Goal: Task Accomplishment & Management: Use online tool/utility

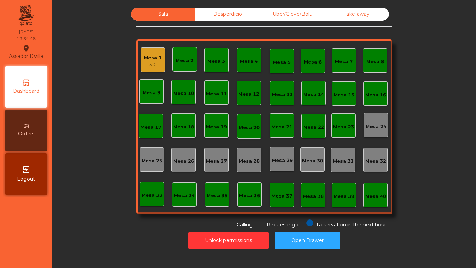
drag, startPoint x: 17, startPoint y: 170, endPoint x: 26, endPoint y: 160, distance: 12.8
click at [18, 170] on div "exit_to_app Logout" at bounding box center [26, 174] width 42 height 42
drag, startPoint x: 14, startPoint y: 224, endPoint x: 436, endPoint y: 114, distance: 436.3
click at [14, 224] on nav "Assador DVilla location_on 13/09/2025 13:51:57 Dashboard Orders exit_to_app Log…" at bounding box center [26, 134] width 52 height 268
click at [148, 61] on div "Mesa 1" at bounding box center [153, 57] width 18 height 7
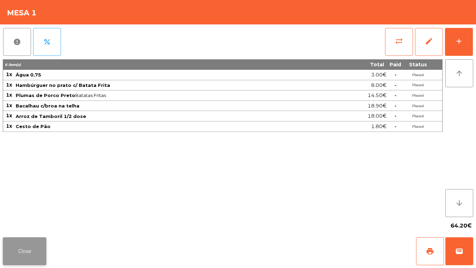
click at [28, 249] on button "Close" at bounding box center [25, 251] width 44 height 28
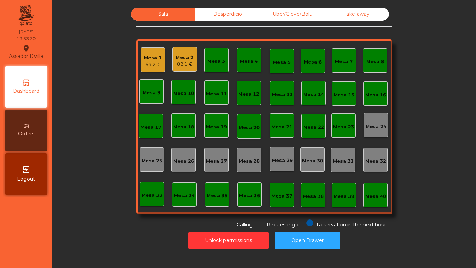
click at [181, 51] on div "Mesa 2 82.1 €" at bounding box center [185, 59] width 18 height 16
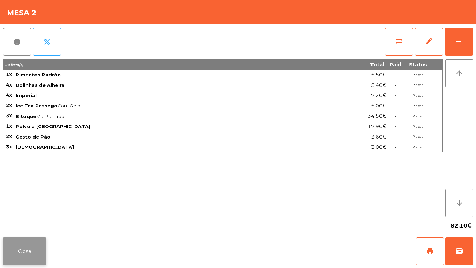
click at [27, 252] on button "Close" at bounding box center [25, 251] width 44 height 28
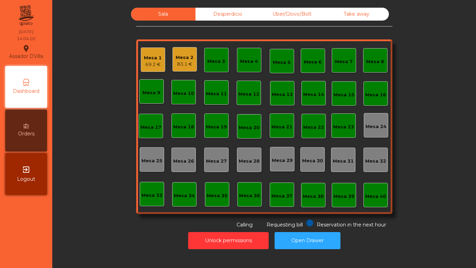
click at [248, 220] on div "Calling" at bounding box center [239, 223] width 27 height 9
click at [311, 238] on button "Open Drawer" at bounding box center [308, 240] width 66 height 17
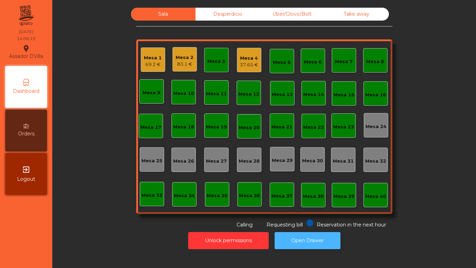
click at [322, 239] on button "Open Drawer" at bounding box center [308, 240] width 66 height 17
click at [240, 62] on div "41.65 €" at bounding box center [249, 64] width 18 height 7
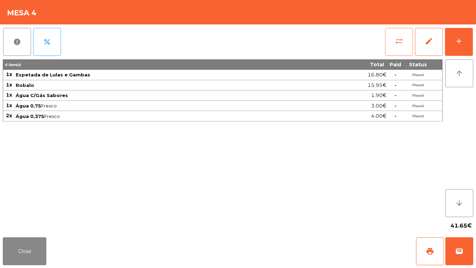
click at [406, 44] on button "sync_alt" at bounding box center [399, 42] width 28 height 28
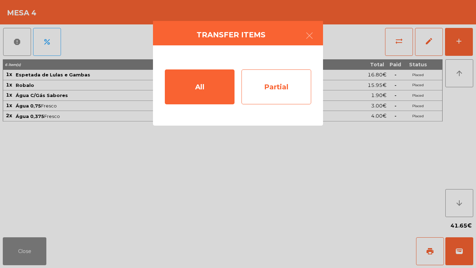
click at [287, 71] on div "Partial" at bounding box center [277, 86] width 70 height 35
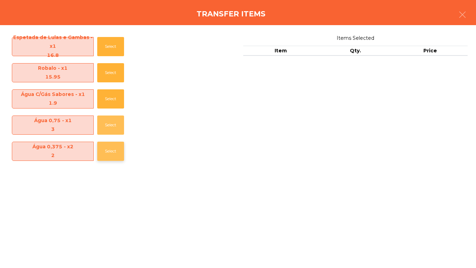
drag, startPoint x: 103, startPoint y: 126, endPoint x: 108, endPoint y: 133, distance: 8.7
click at [106, 127] on button "Select" at bounding box center [110, 124] width 27 height 19
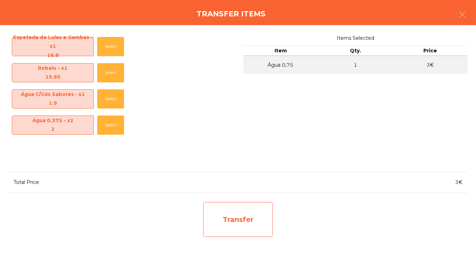
drag, startPoint x: 240, startPoint y: 242, endPoint x: 241, endPoint y: 228, distance: 13.3
click at [240, 240] on div "Espetada de Lulas e Gambas - x1 16.8 Select Robalo - x1 15.95 Select Água C/Gás…" at bounding box center [238, 146] width 476 height 243
click at [248, 208] on div "Transfer" at bounding box center [238, 219] width 70 height 35
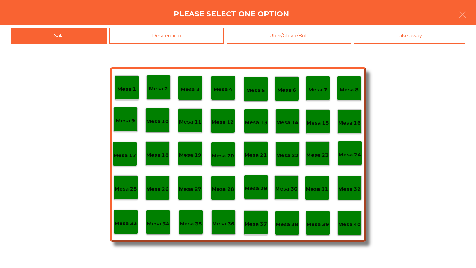
click at [188, 35] on div "Desperdicio" at bounding box center [167, 36] width 115 height 16
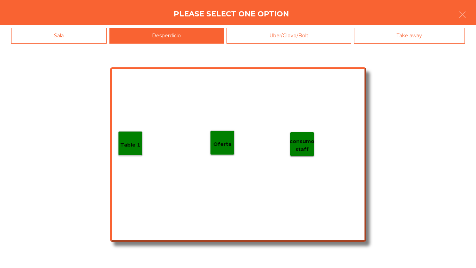
click at [129, 140] on div "Table 1" at bounding box center [130, 143] width 20 height 11
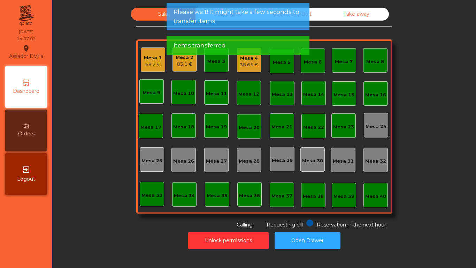
click at [195, 36] on div "Items transferred" at bounding box center [238, 45] width 143 height 19
click at [195, 43] on span "Items transferred" at bounding box center [200, 45] width 52 height 9
click at [196, 43] on span "Items transferred" at bounding box center [200, 45] width 52 height 9
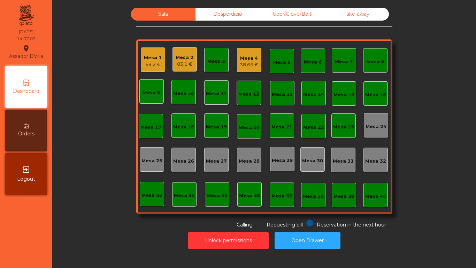
click at [198, 43] on div "Mesa 1 69.2 € Mesa 2 83.1 € Mesa 3 Mesa 4 38.65 € Mesa 5 Mesa 6 Mesa 7 Mesa 8 M…" at bounding box center [264, 126] width 256 height 174
click at [217, 6] on div "Sala Desperdicio Uber/Glovo/Bolt Take away Mesa 1 69.2 € Mesa 2 83.1 € Mesa 3 M…" at bounding box center [265, 128] width 416 height 248
click at [217, 11] on div "Desperdicio" at bounding box center [228, 14] width 65 height 13
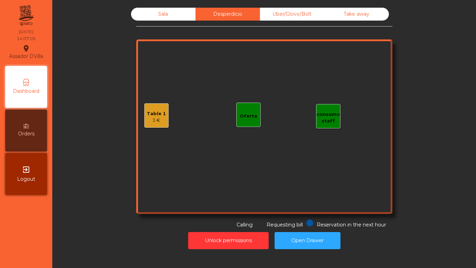
drag, startPoint x: 165, startPoint y: 98, endPoint x: 162, endPoint y: 117, distance: 19.4
click at [165, 104] on div "Table 1 3 € consumo staff Oferta" at bounding box center [264, 126] width 256 height 174
click at [162, 117] on div "3 €" at bounding box center [156, 120] width 19 height 7
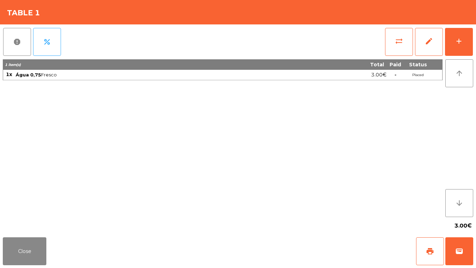
drag, startPoint x: 0, startPoint y: 265, endPoint x: 2, endPoint y: 258, distance: 7.2
click at [0, 261] on div "Close print wallet" at bounding box center [238, 250] width 476 height 33
click at [21, 227] on div "3.00€" at bounding box center [238, 225] width 471 height 17
click at [23, 240] on button "Close" at bounding box center [25, 251] width 44 height 28
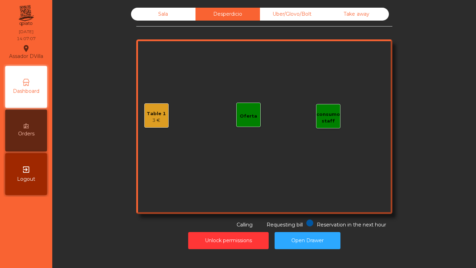
click at [148, 18] on div "Sala" at bounding box center [163, 14] width 65 height 13
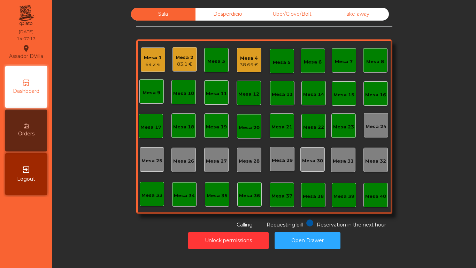
drag, startPoint x: 145, startPoint y: 156, endPoint x: 142, endPoint y: 158, distance: 3.6
drag, startPoint x: 142, startPoint y: 158, endPoint x: 120, endPoint y: 142, distance: 26.9
click at [120, 142] on div "Sala Desperdicio Uber/Glovo/Bolt Take away Mesa 1 69.2 € Mesa 2 83.1 € Mesa 3 M…" at bounding box center [264, 118] width 405 height 221
click at [173, 51] on div "Mesa 2 86.7 €" at bounding box center [185, 59] width 24 height 24
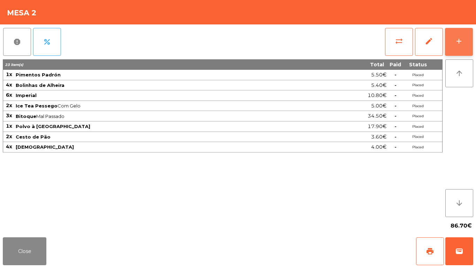
click at [472, 39] on button "add" at bounding box center [459, 42] width 28 height 28
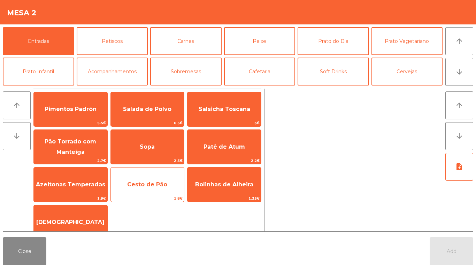
click at [147, 185] on span "Cesto de Pão" at bounding box center [147, 184] width 40 height 7
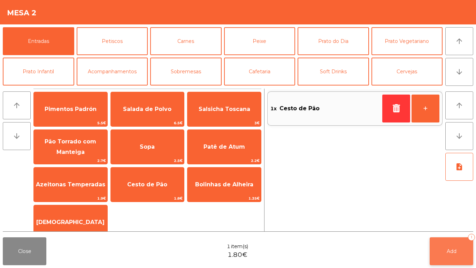
click at [468, 252] on button "Add 1" at bounding box center [452, 251] width 44 height 28
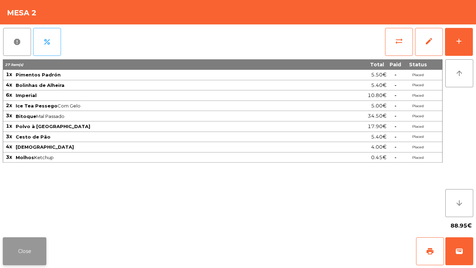
click at [38, 259] on button "Close" at bounding box center [25, 251] width 44 height 28
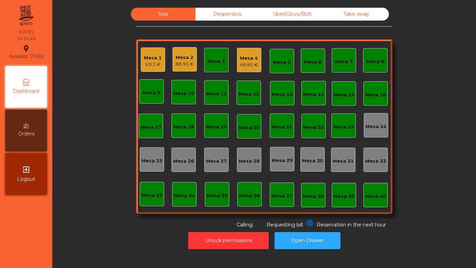
click at [150, 68] on div "69.2 €" at bounding box center [153, 64] width 18 height 7
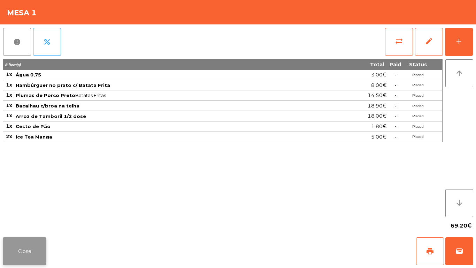
click at [6, 245] on button "Close" at bounding box center [25, 251] width 44 height 28
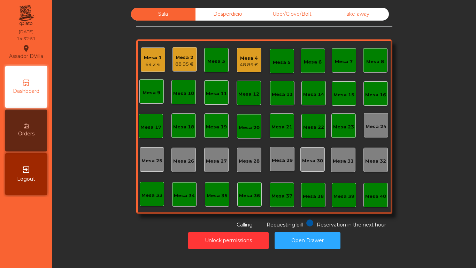
click at [254, 63] on div "48.85 €" at bounding box center [249, 64] width 18 height 7
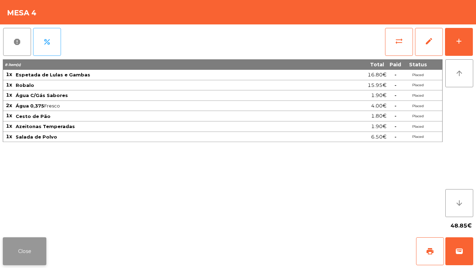
click at [30, 249] on button "Close" at bounding box center [25, 251] width 44 height 28
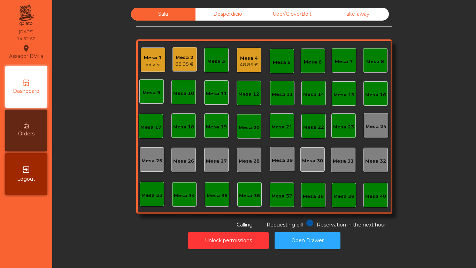
click at [173, 60] on div "Mesa 2 88.95 €" at bounding box center [185, 59] width 24 height 24
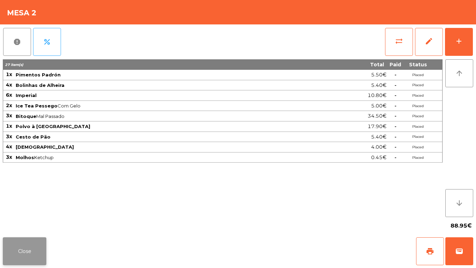
click at [14, 246] on button "Close" at bounding box center [25, 251] width 44 height 28
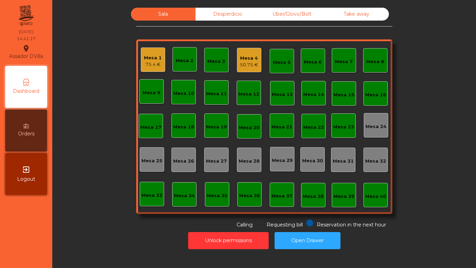
click at [309, 258] on div "Sala Desperdicio Uber/Glovo/Bolt Take away Mesa 1 75.4 € Mesa 2 Mesa 3 Mesa 4 5…" at bounding box center [264, 134] width 424 height 268
click at [315, 233] on button "Open Drawer" at bounding box center [308, 240] width 66 height 17
click at [243, 61] on div "Mesa 4" at bounding box center [249, 58] width 18 height 7
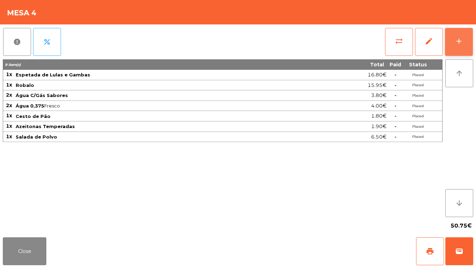
click at [455, 42] on div "add" at bounding box center [459, 41] width 8 height 8
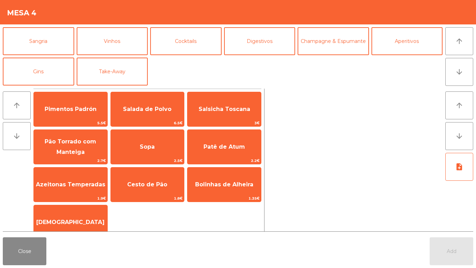
scroll to position [26, 0]
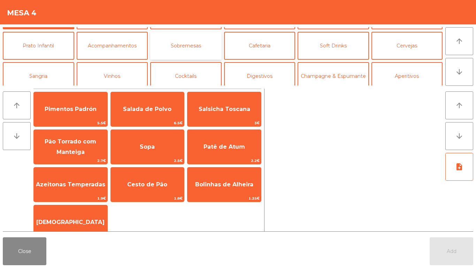
click at [201, 52] on button "Sobremesas" at bounding box center [186, 46] width 72 height 28
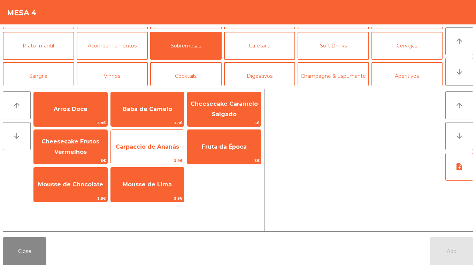
drag, startPoint x: 82, startPoint y: 121, endPoint x: 115, endPoint y: 143, distance: 39.4
click at [82, 120] on span "3.8€" at bounding box center [71, 123] width 74 height 7
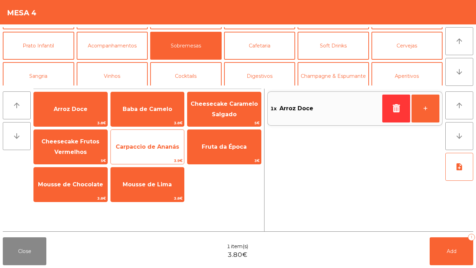
drag, startPoint x: 143, startPoint y: 158, endPoint x: 153, endPoint y: 158, distance: 9.8
click at [144, 157] on span "3.9€" at bounding box center [148, 160] width 74 height 7
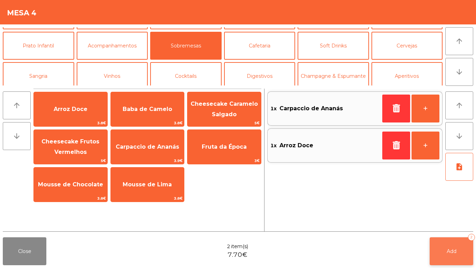
click at [446, 251] on button "Add 2" at bounding box center [452, 251] width 44 height 28
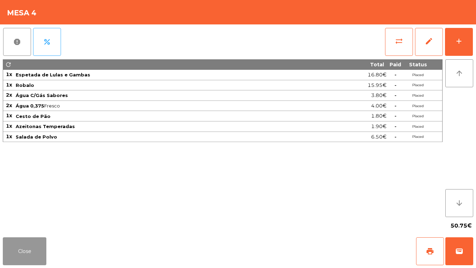
click at [22, 254] on button "Close" at bounding box center [25, 251] width 44 height 28
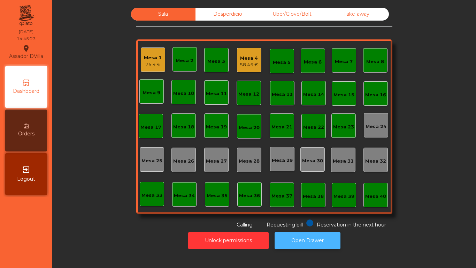
click at [321, 235] on button "Open Drawer" at bounding box center [308, 240] width 66 height 17
click at [299, 237] on button "Open Drawer" at bounding box center [308, 240] width 66 height 17
